Goal: Navigation & Orientation: Find specific page/section

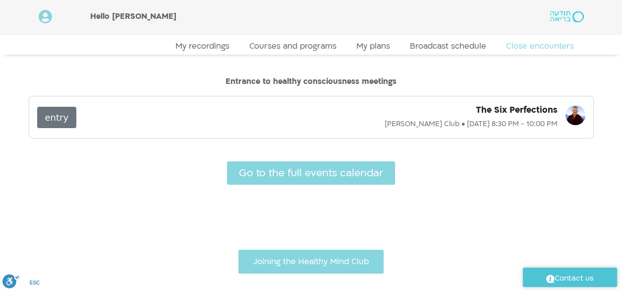
drag, startPoint x: 105, startPoint y: 220, endPoint x: 272, endPoint y: 27, distance: 254.9
click at [272, 27] on div "Hello [PERSON_NAME]" at bounding box center [283, 17] width 396 height 25
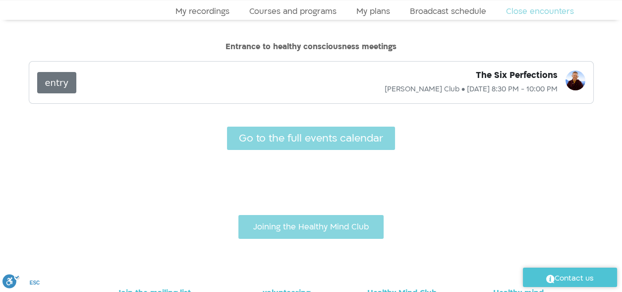
scroll to position [99, 0]
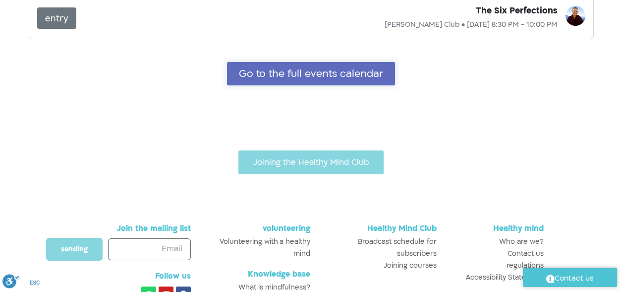
click at [293, 70] on font "Go to the full events calendar" at bounding box center [311, 73] width 144 height 13
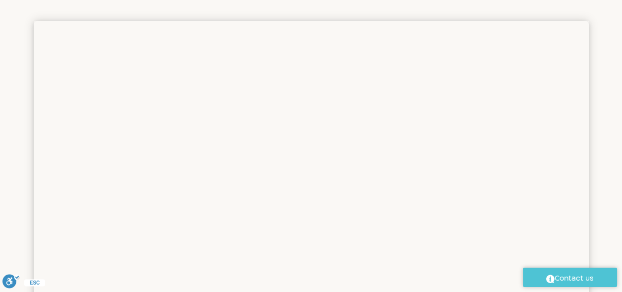
scroll to position [113, 0]
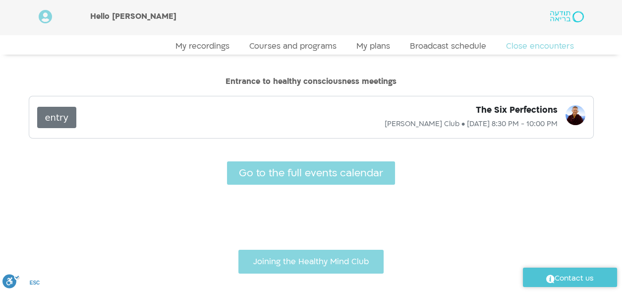
click at [59, 115] on font "entry" at bounding box center [57, 117] width 24 height 10
